Goal: Ask a question

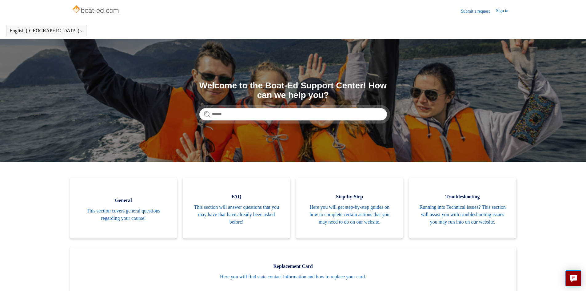
click at [504, 11] on link "Sign in" at bounding box center [505, 10] width 18 height 7
click at [478, 10] on link "Submit a request" at bounding box center [478, 11] width 35 height 6
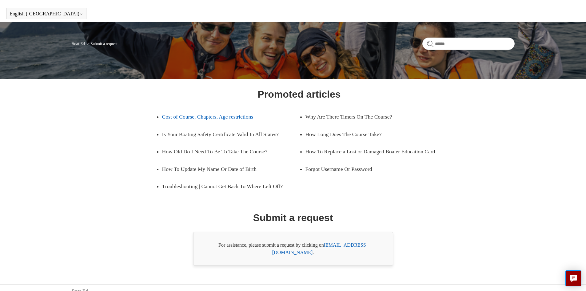
scroll to position [25, 0]
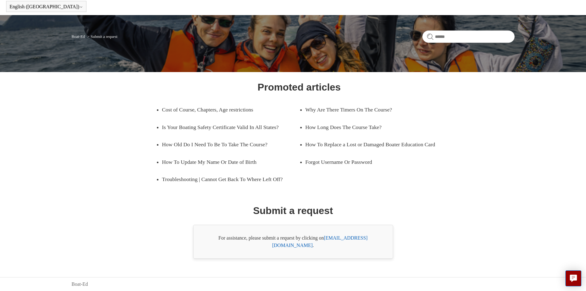
click at [353, 246] on link "support@boat-ed.com" at bounding box center [319, 241] width 95 height 13
click at [353, 244] on link "support@boat-ed.com" at bounding box center [319, 241] width 95 height 13
